Goal: Information Seeking & Learning: Learn about a topic

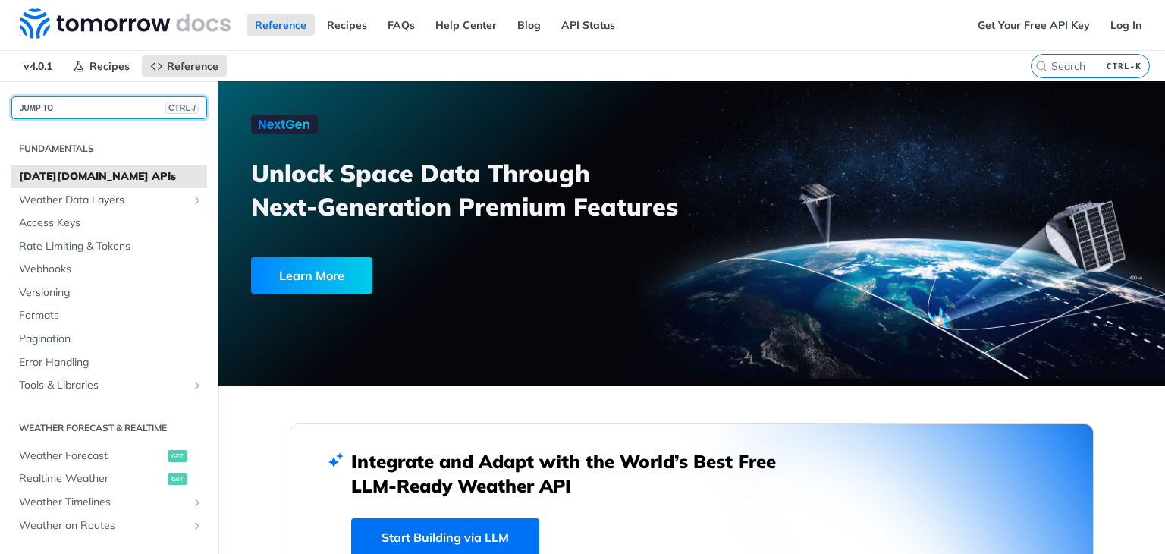
click at [127, 97] on button "JUMP TO CTRL-/" at bounding box center [109, 107] width 196 height 23
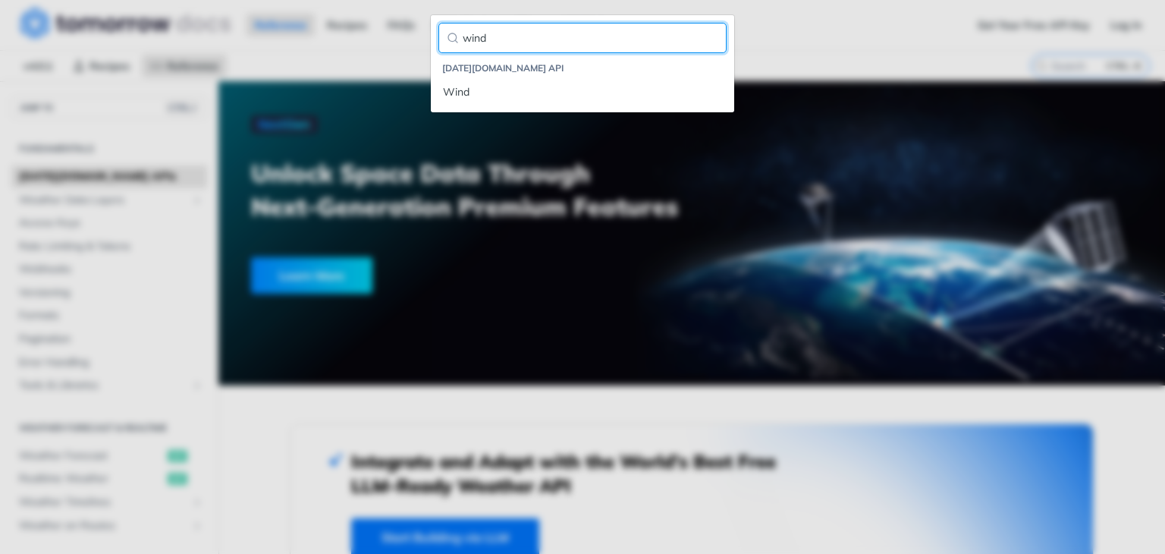
type input "wind"
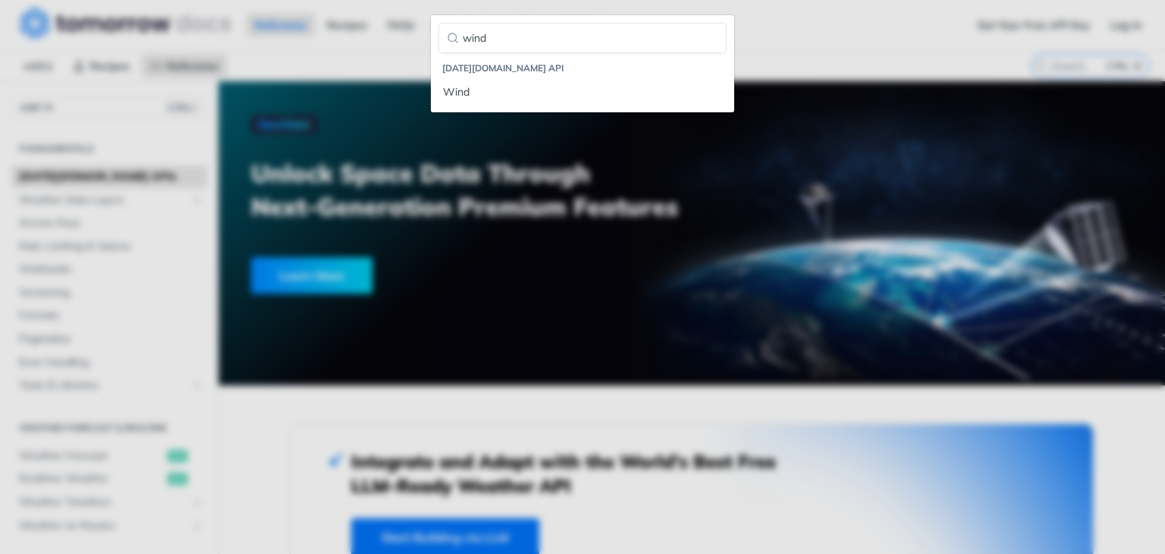
click at [503, 74] on li "Tomorrow.io API" at bounding box center [584, 68] width 284 height 15
click at [497, 87] on div "Wind" at bounding box center [582, 92] width 279 height 16
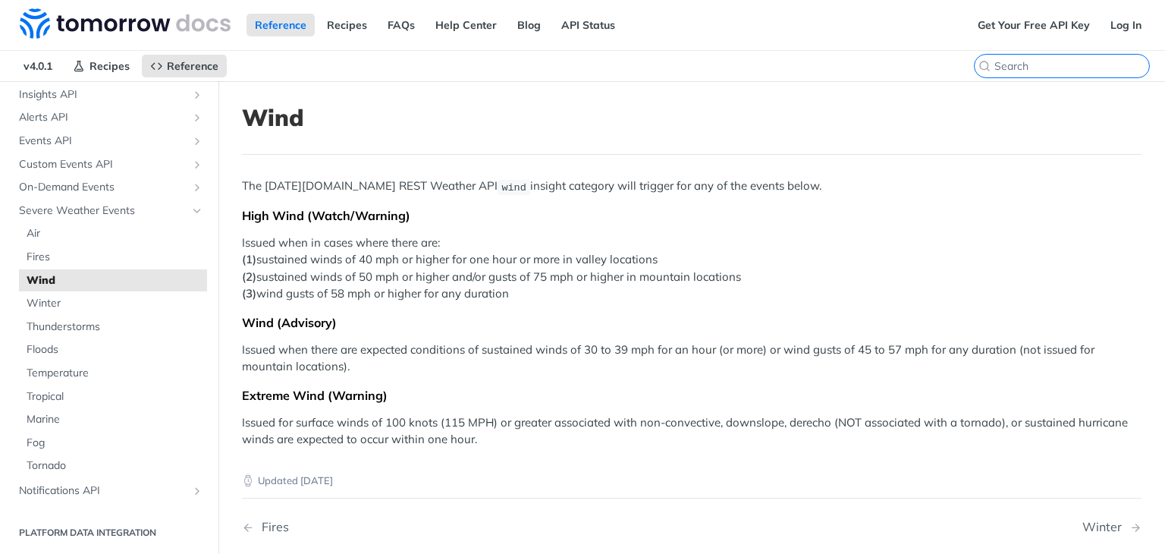
click at [1080, 66] on input "search" at bounding box center [1072, 66] width 155 height 14
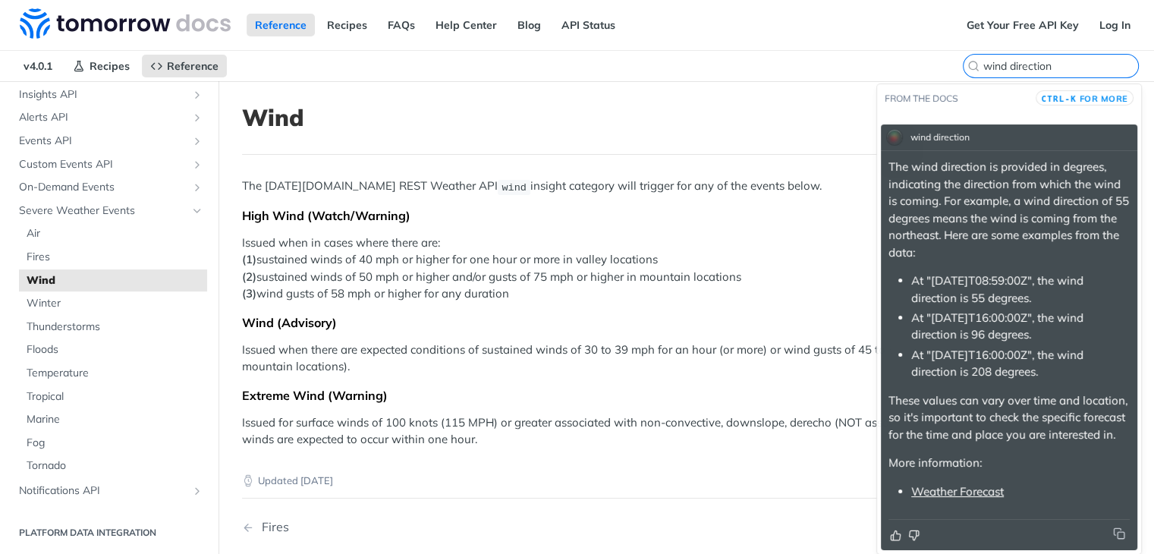
scroll to position [5, 0]
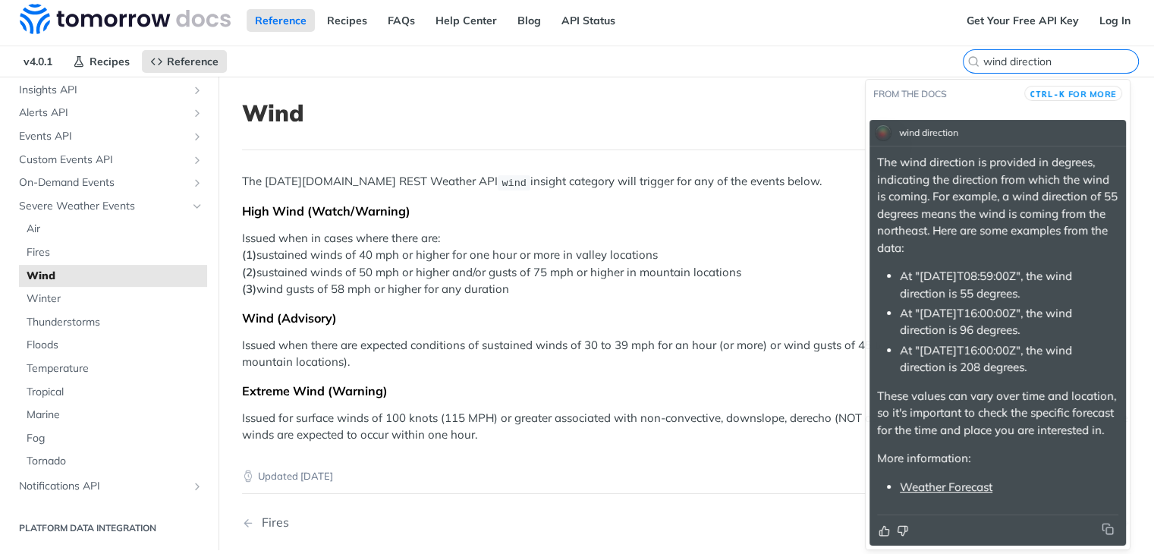
type input "wind direction"
click at [952, 489] on link "Weather Forecast" at bounding box center [946, 486] width 93 height 14
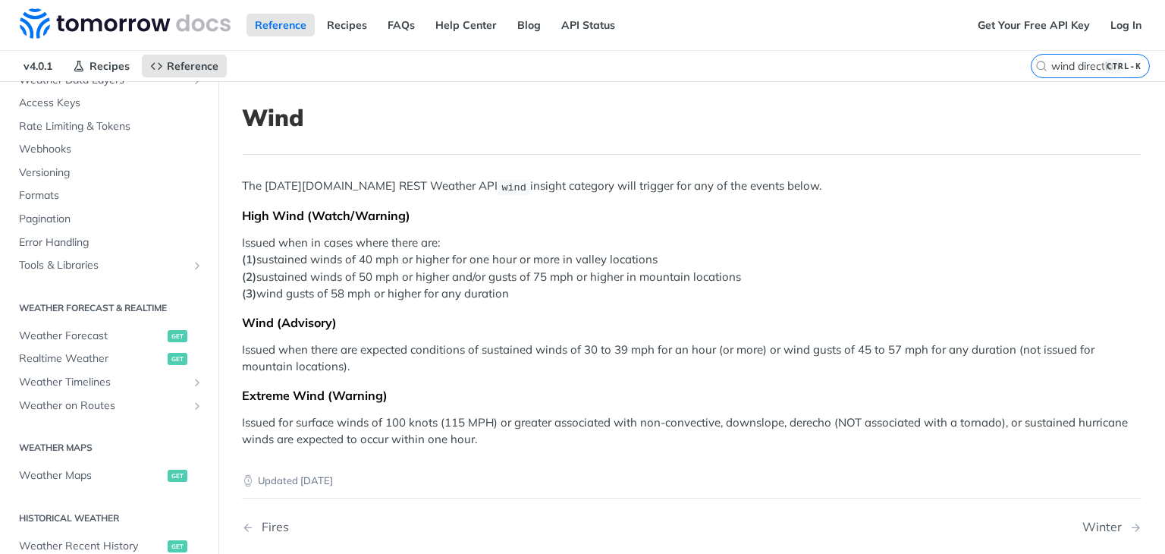
scroll to position [119, 0]
click at [83, 332] on span "Weather Forecast" at bounding box center [91, 336] width 145 height 15
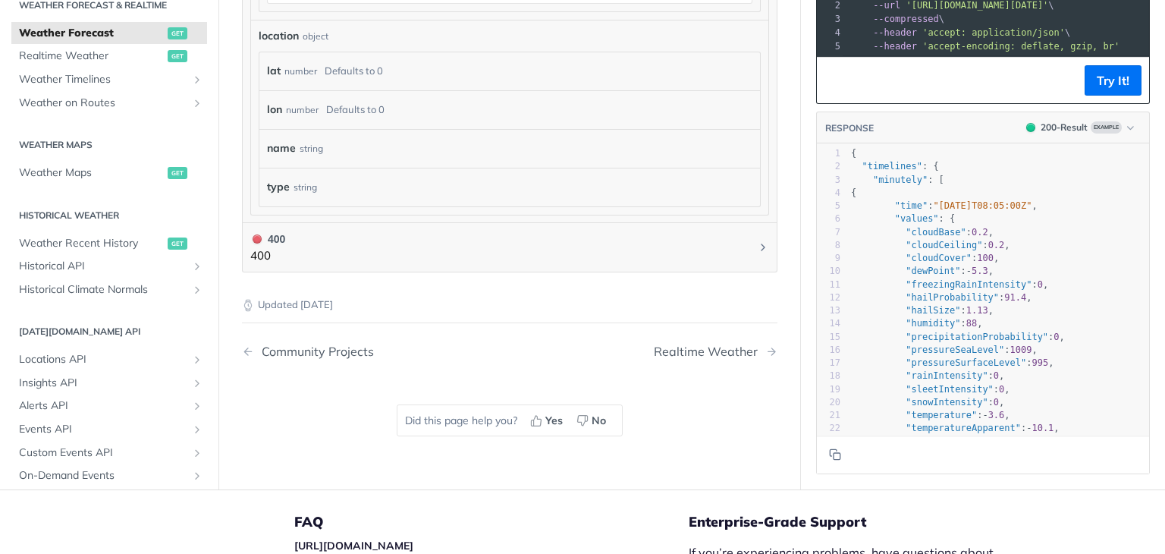
scroll to position [279, 0]
click at [187, 305] on div "Fundamentals Tomorrow.io APIs Weather Data Layers Core Probabilistic Forecastin…" at bounding box center [109, 179] width 218 height 970
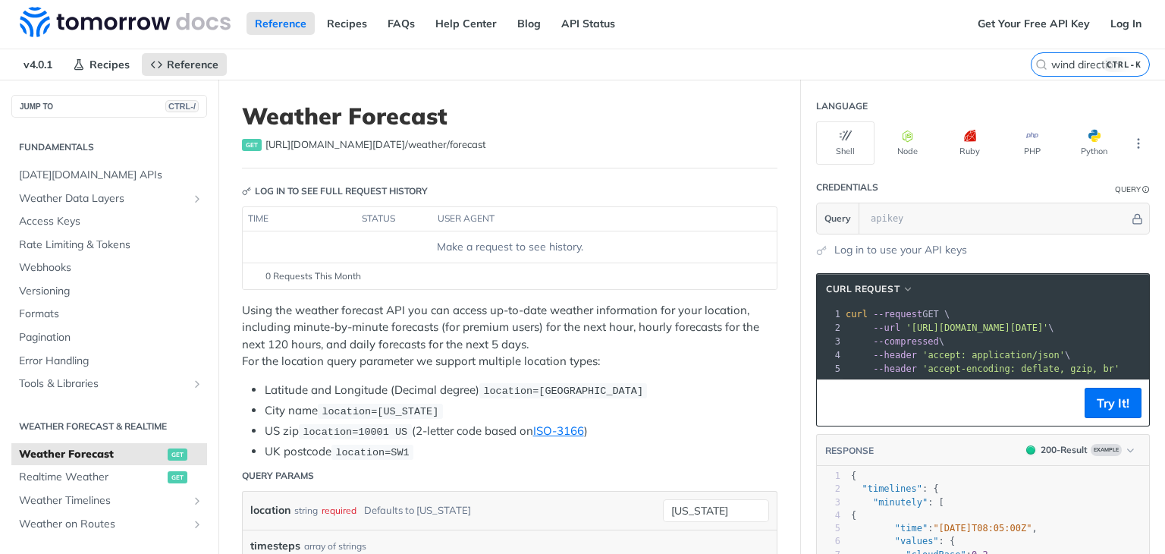
scroll to position [0, 0]
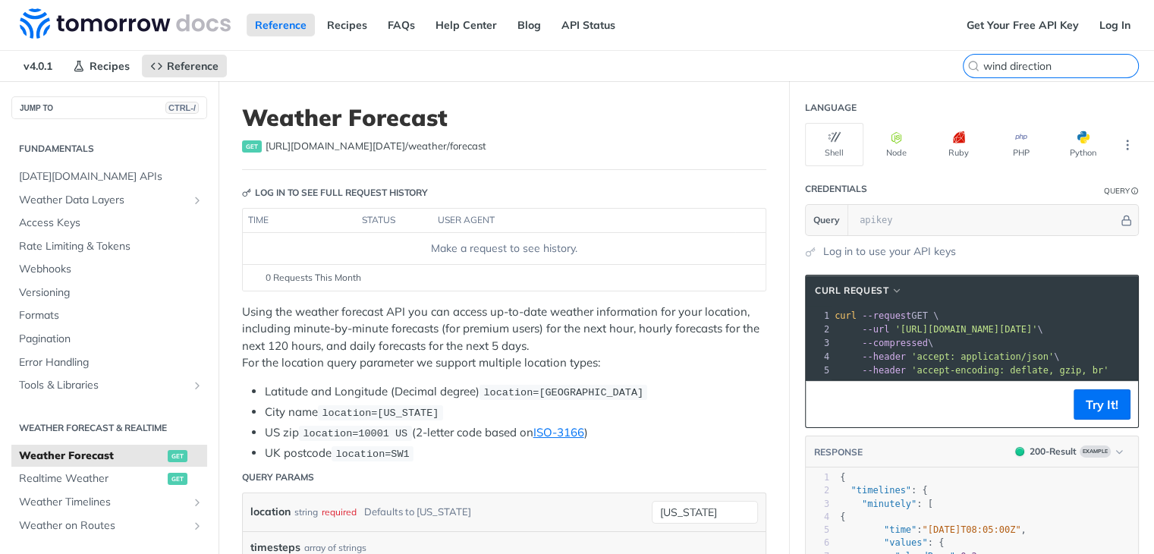
click at [1061, 61] on input "wind direction" at bounding box center [1060, 66] width 155 height 14
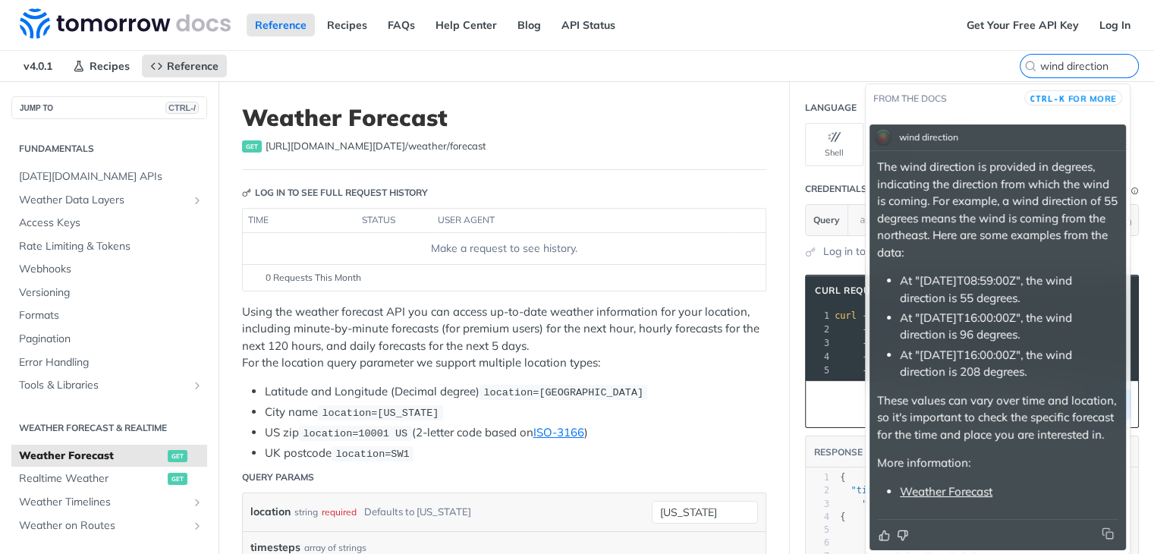
click at [993, 271] on div "The wind direction is provided in degrees, indicating the direction from which …" at bounding box center [997, 329] width 241 height 341
click at [957, 495] on link "Weather Forecast" at bounding box center [946, 491] width 93 height 14
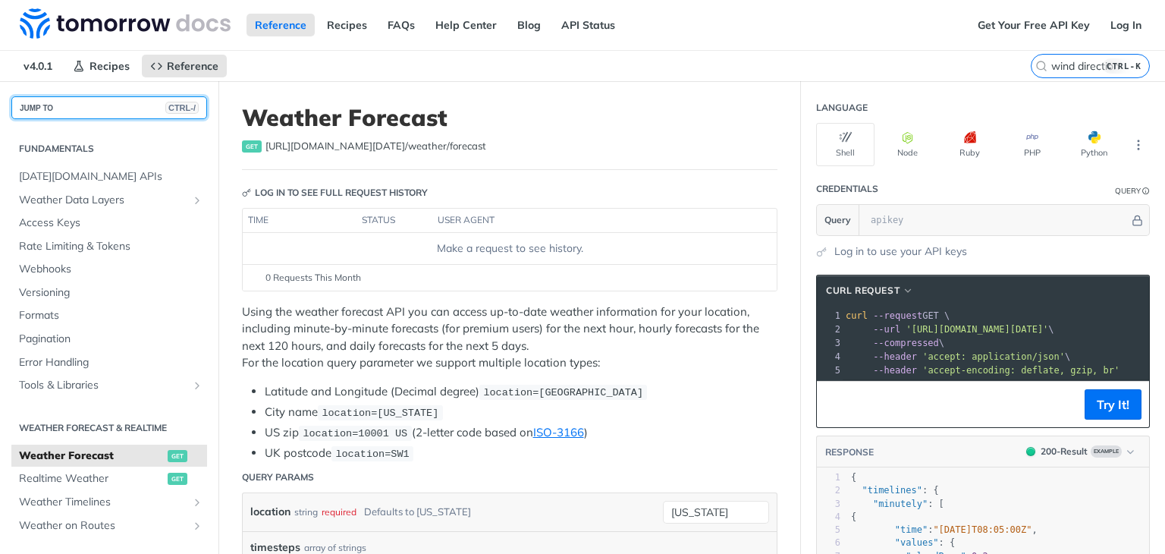
click at [97, 110] on button "JUMP TO CTRL-/" at bounding box center [109, 107] width 196 height 23
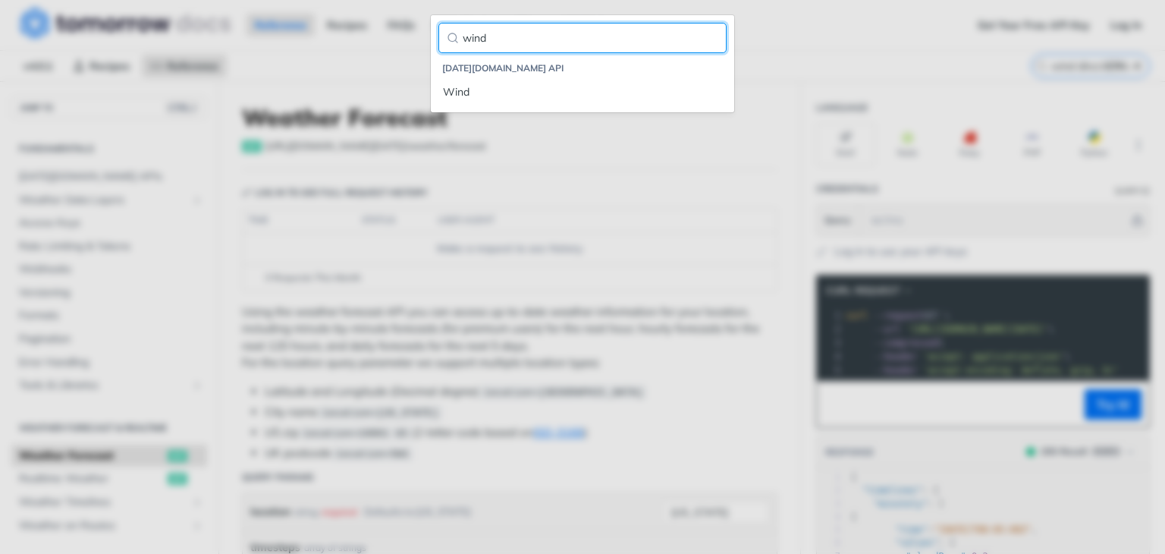
type input "wind"
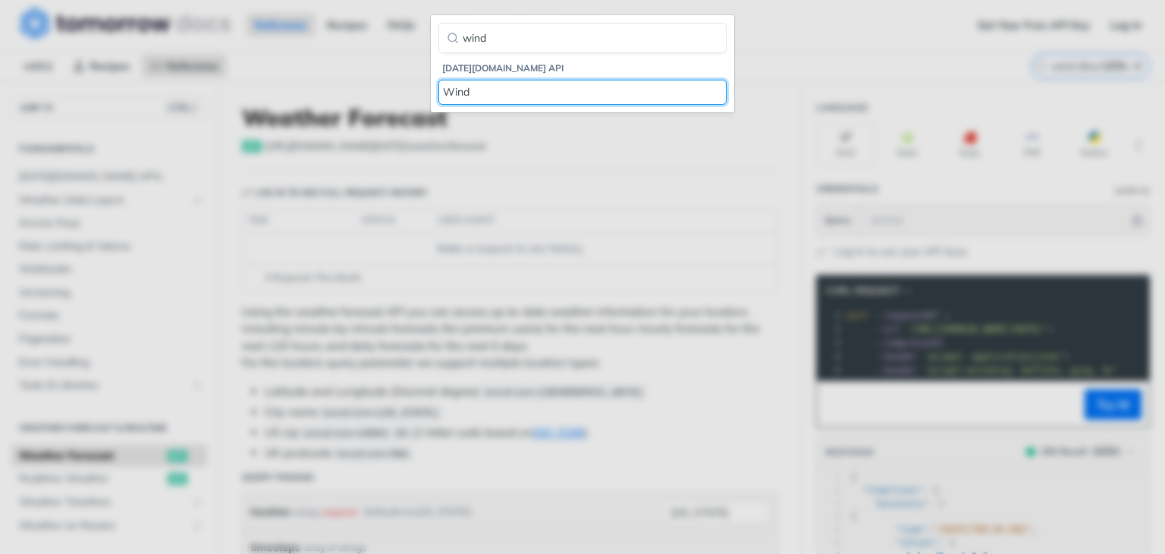
click at [461, 95] on div "Wind" at bounding box center [582, 92] width 279 height 16
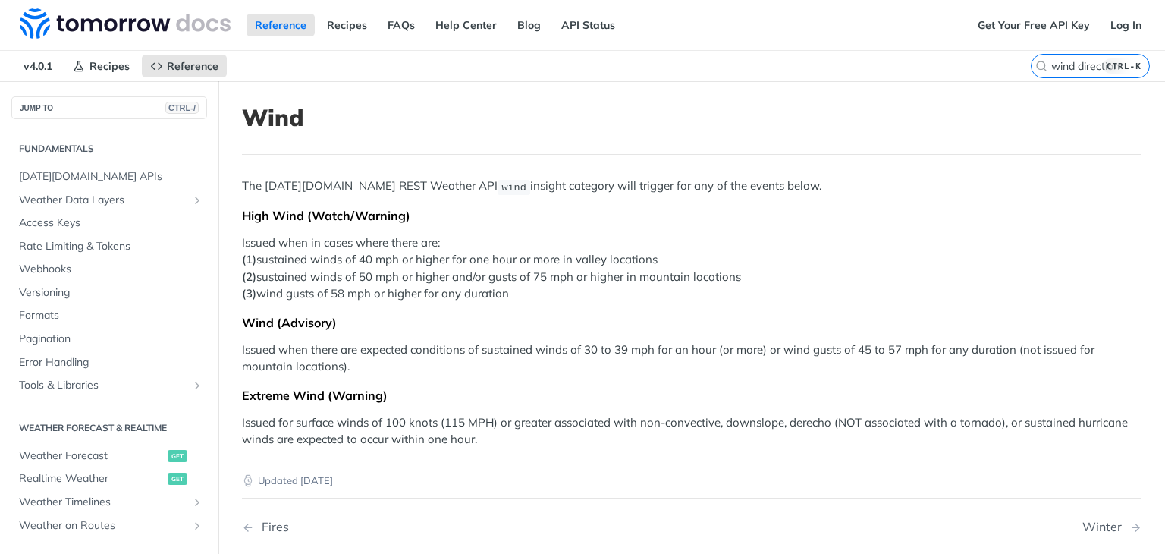
scroll to position [711, 0]
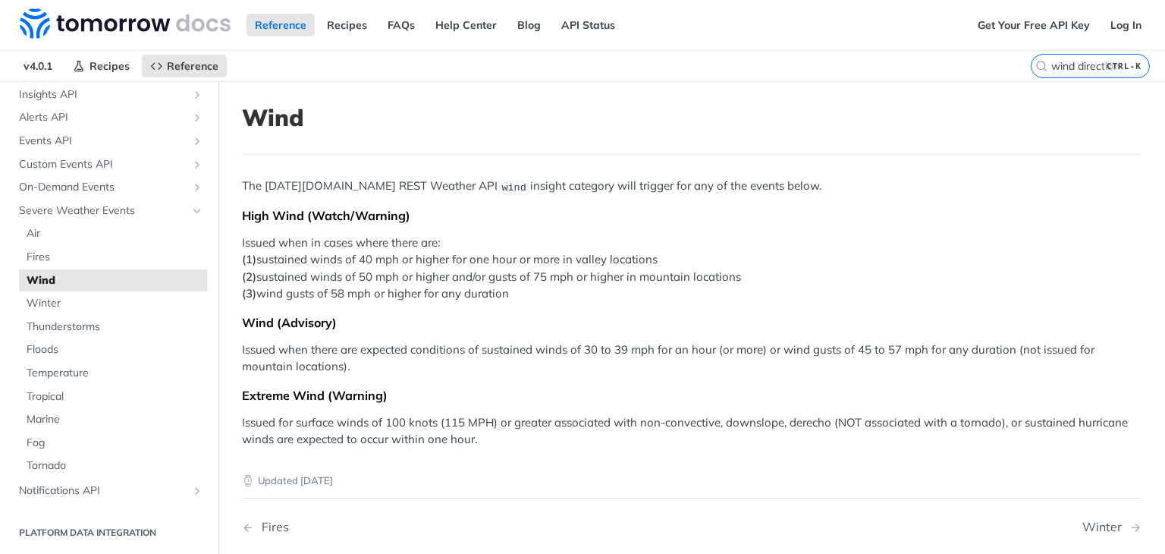
click at [474, 254] on p "Issued when in cases where there are: (1) sustained winds of 40 mph or higher f…" at bounding box center [692, 268] width 900 height 68
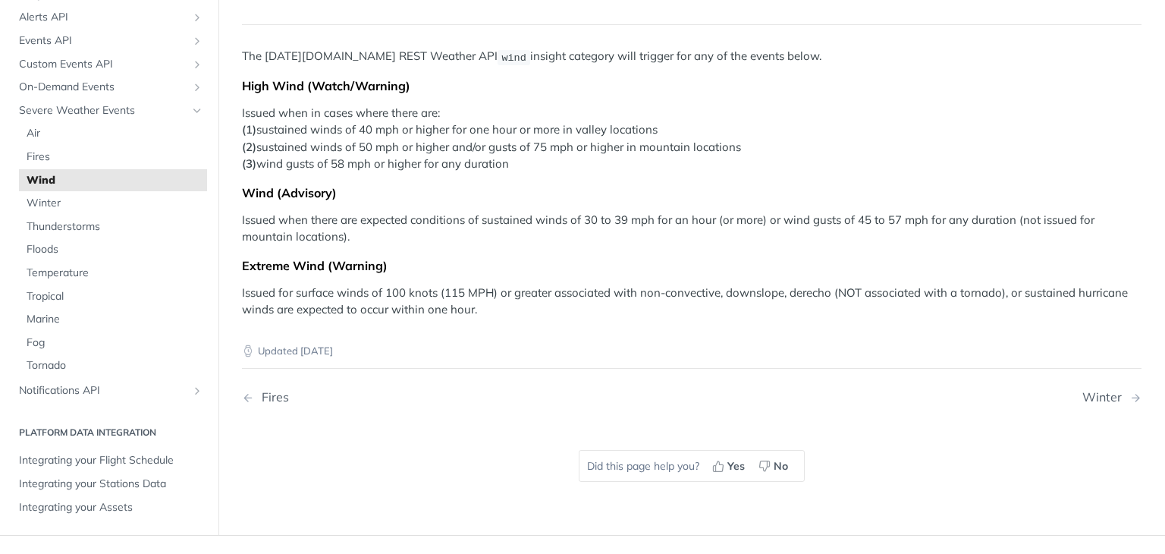
scroll to position [0, 0]
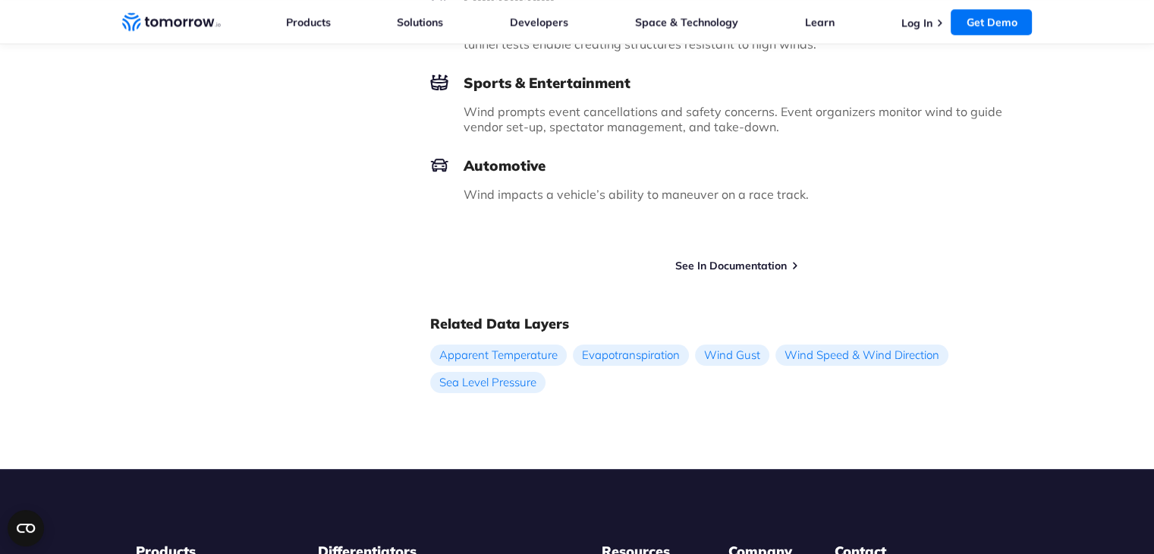
scroll to position [1987, 0]
click at [710, 266] on link "See In Documentation" at bounding box center [731, 265] width 112 height 14
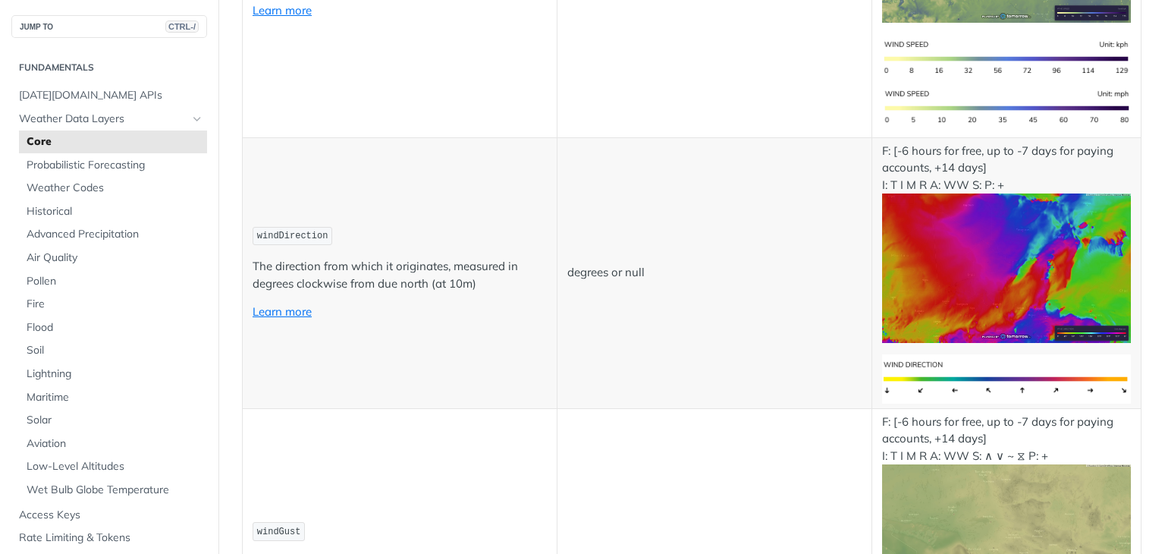
scroll to position [1577, 0]
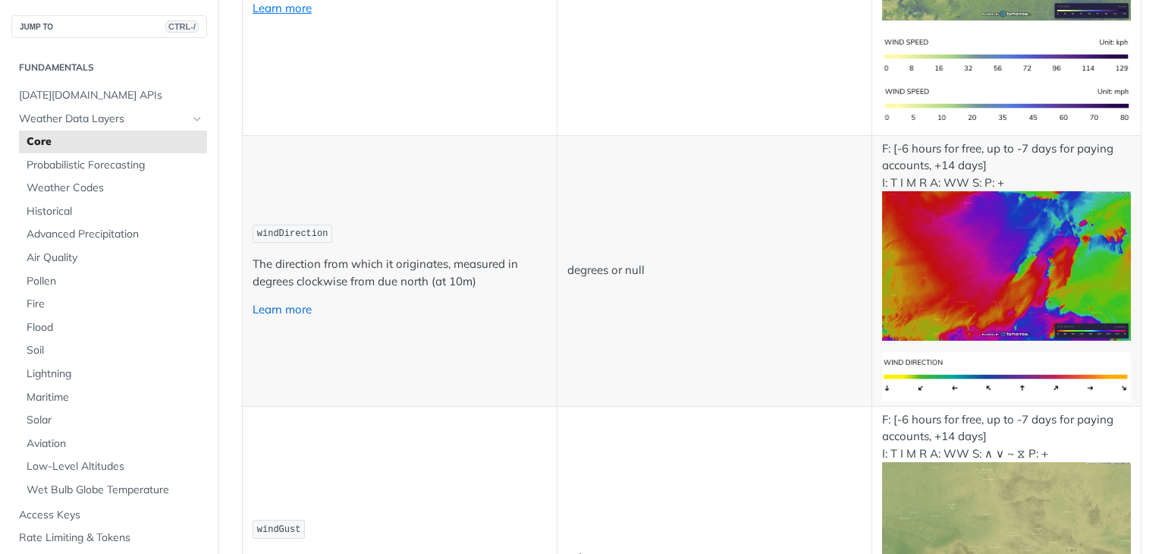
click at [306, 302] on link "Learn more" at bounding box center [282, 309] width 59 height 14
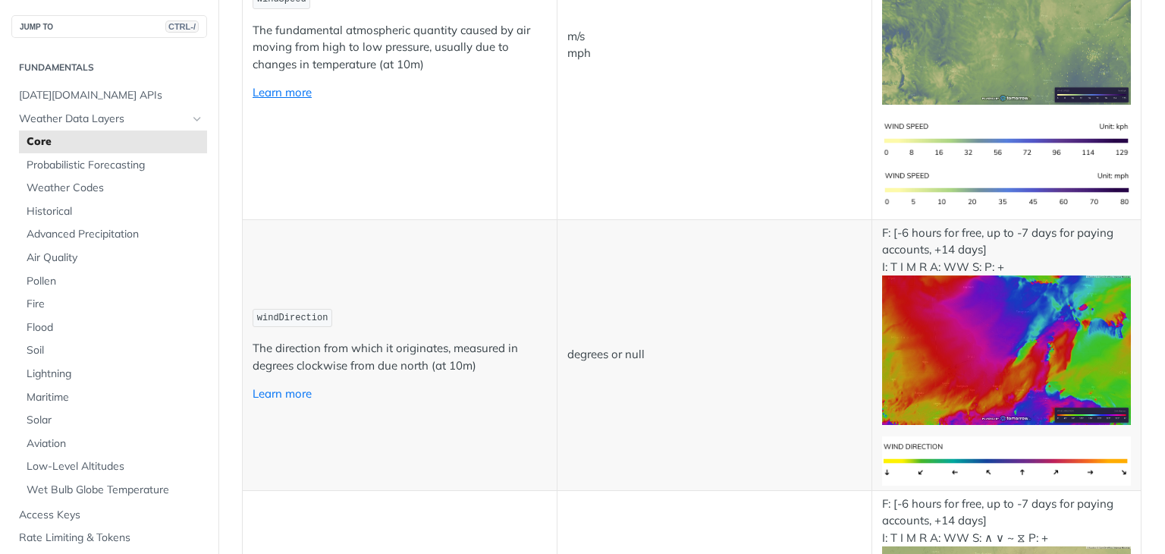
scroll to position [1492, 0]
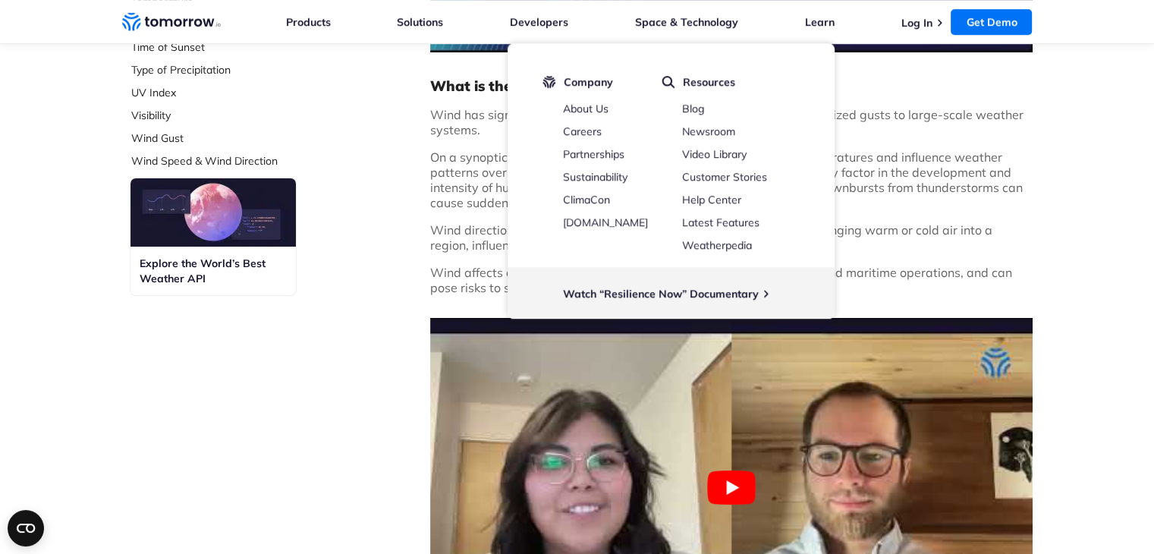
scroll to position [765, 0]
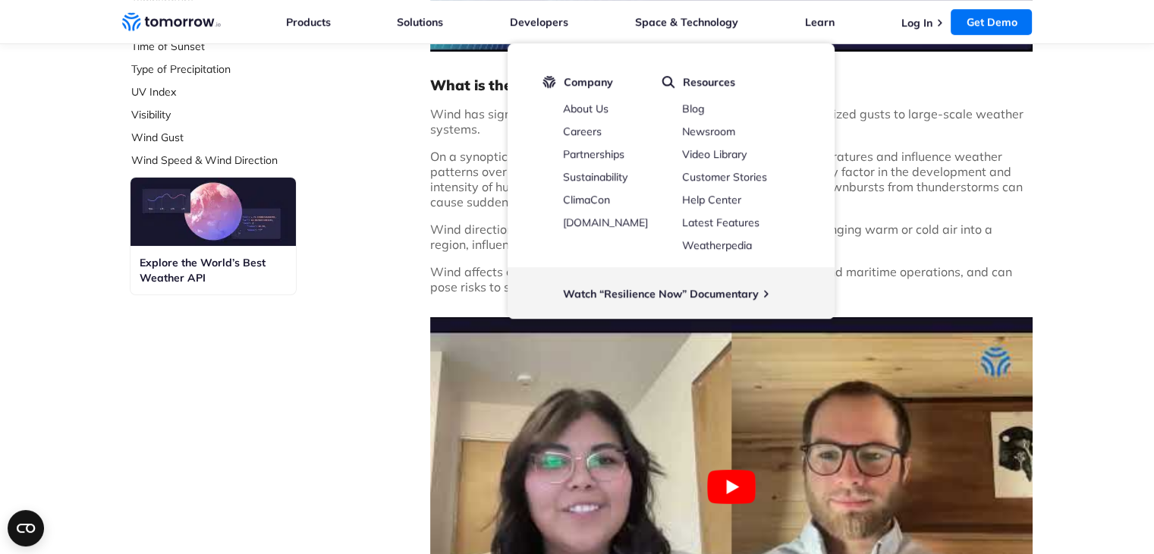
click at [398, 245] on div "Select Data Layer Core Accumulation of Ice Accumulation of LWE Snow (Snow Water…" at bounding box center [577, 495] width 910 height 2286
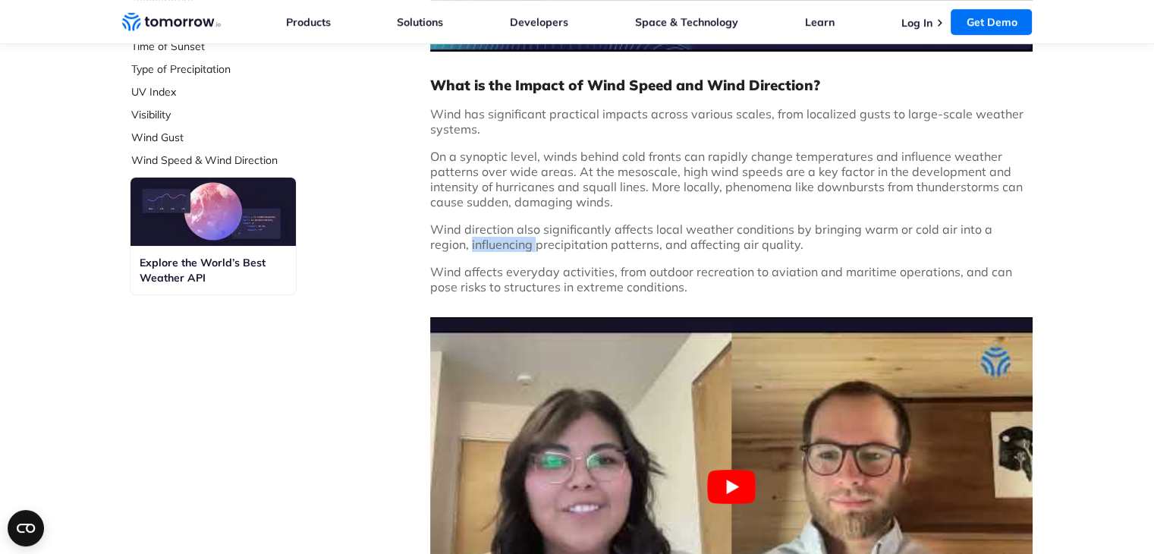
click at [407, 240] on div "Select Data Layer Core Accumulation of Ice Accumulation of LWE Snow (Snow Water…" at bounding box center [577, 495] width 910 height 2286
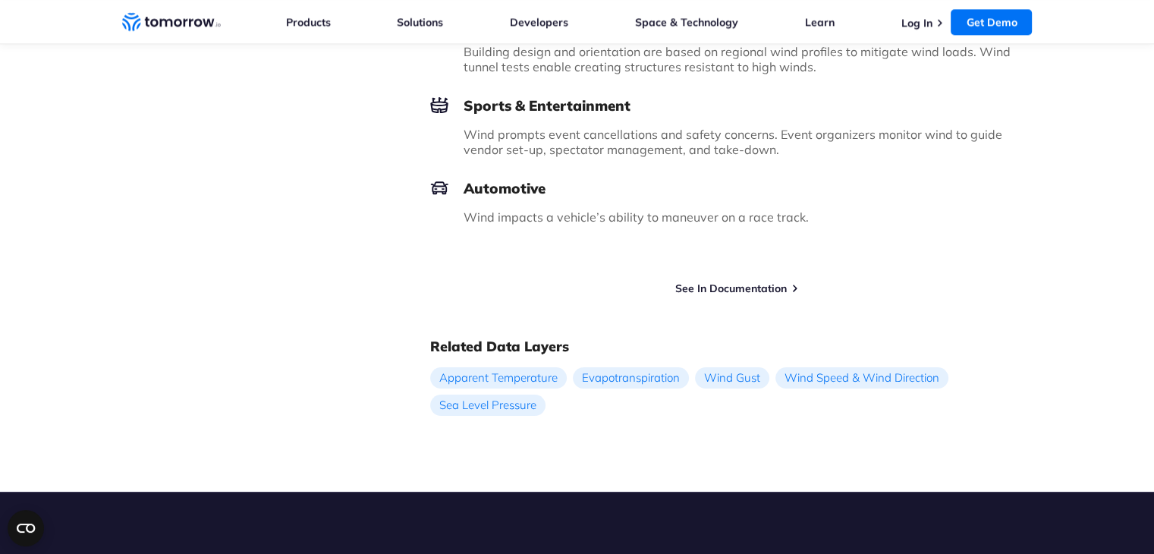
scroll to position [1965, 0]
